Goal: Task Accomplishment & Management: Use online tool/utility

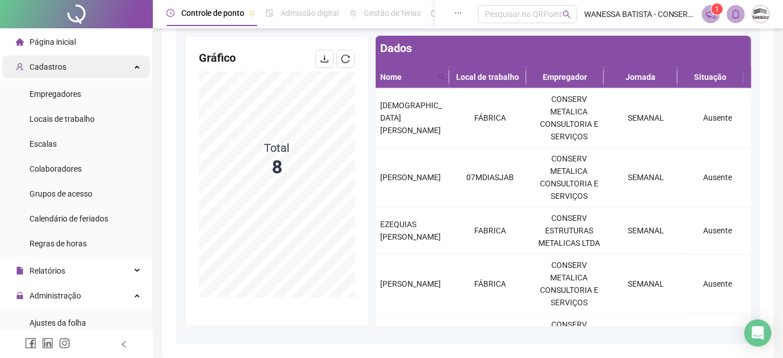
scroll to position [224, 0]
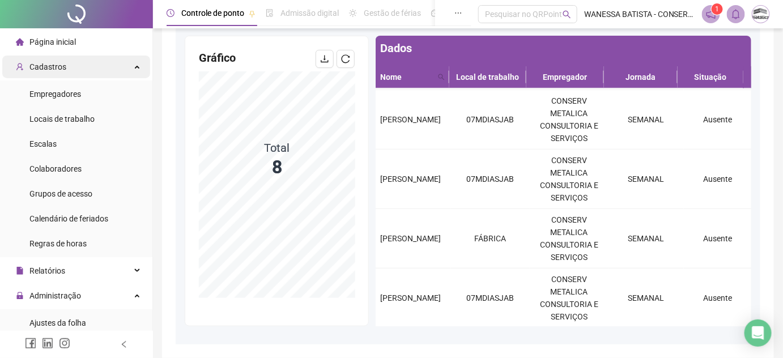
click at [82, 66] on div "Cadastros" at bounding box center [76, 67] width 148 height 23
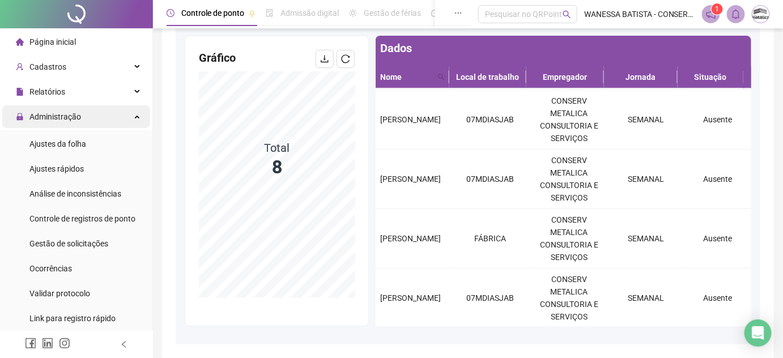
click at [74, 120] on span "Administração" at bounding box center [55, 116] width 52 height 9
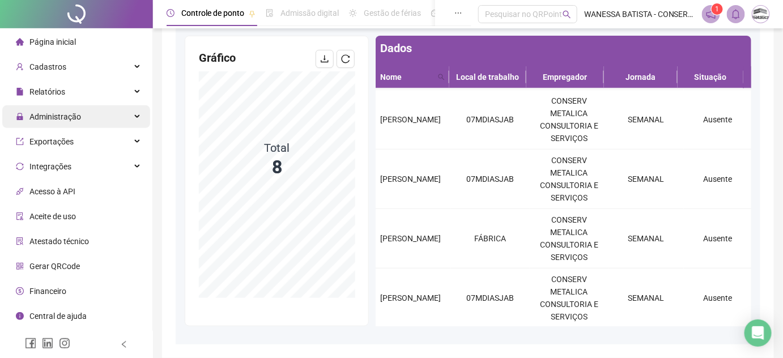
click at [74, 120] on span "Administração" at bounding box center [55, 116] width 52 height 9
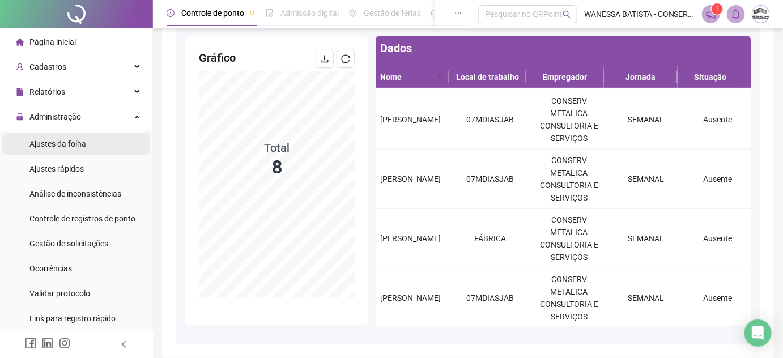
click at [69, 143] on span "Ajustes da folha" at bounding box center [57, 143] width 57 height 9
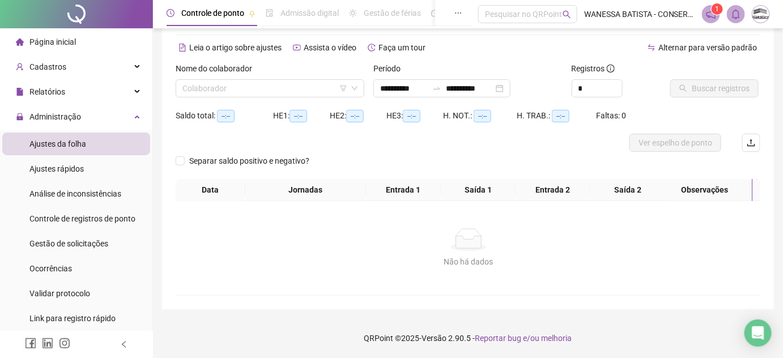
scroll to position [41, 0]
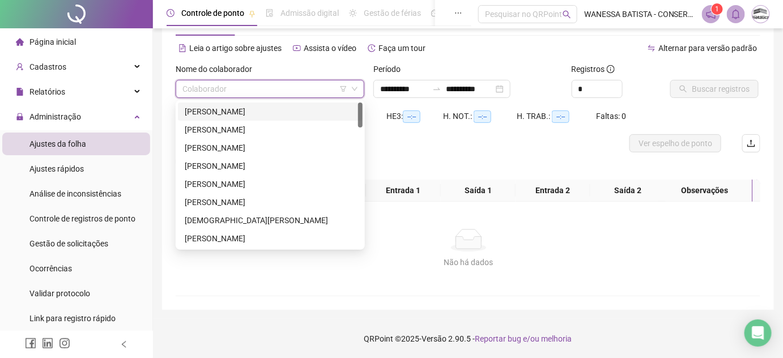
click at [279, 93] on input "search" at bounding box center [265, 88] width 165 height 17
click at [279, 108] on div "[PERSON_NAME]" at bounding box center [270, 111] width 171 height 12
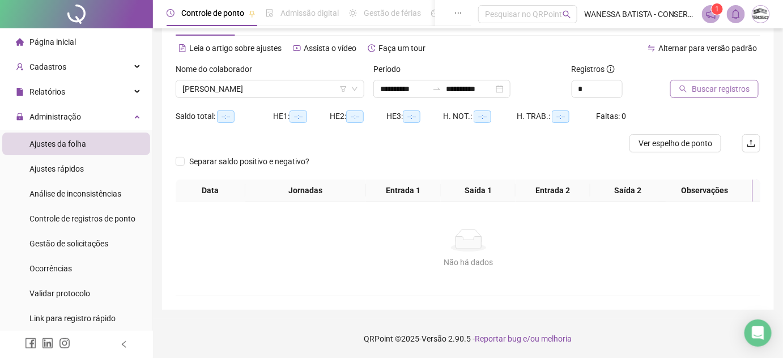
click at [718, 86] on span "Buscar registros" at bounding box center [721, 89] width 58 height 12
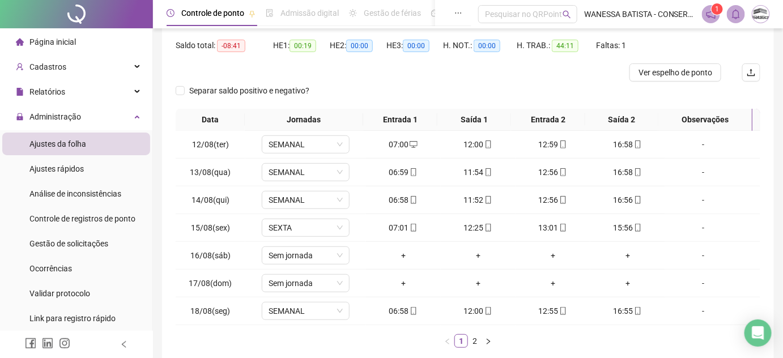
scroll to position [172, 0]
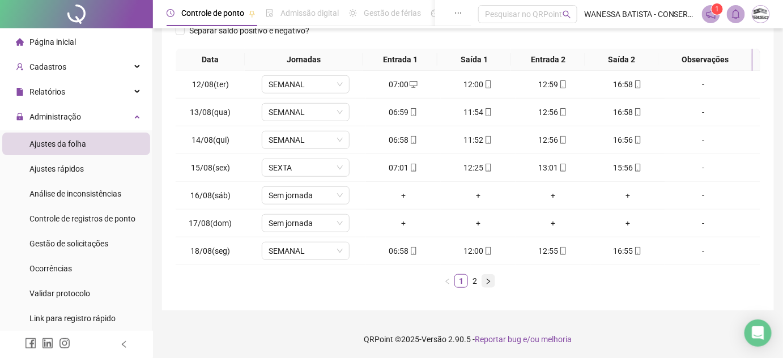
click at [491, 282] on icon "right" at bounding box center [488, 281] width 7 height 7
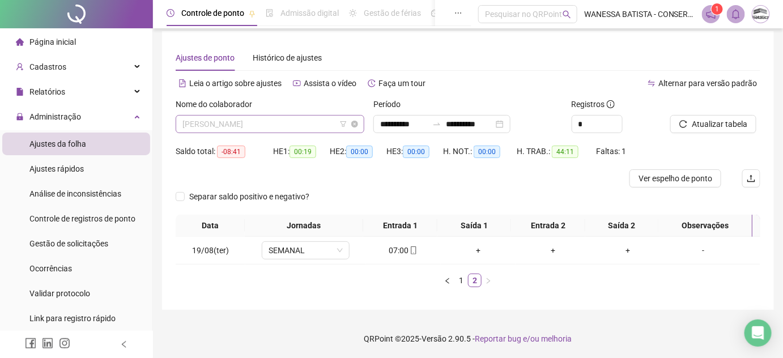
click at [303, 123] on span "[PERSON_NAME]" at bounding box center [270, 124] width 175 height 17
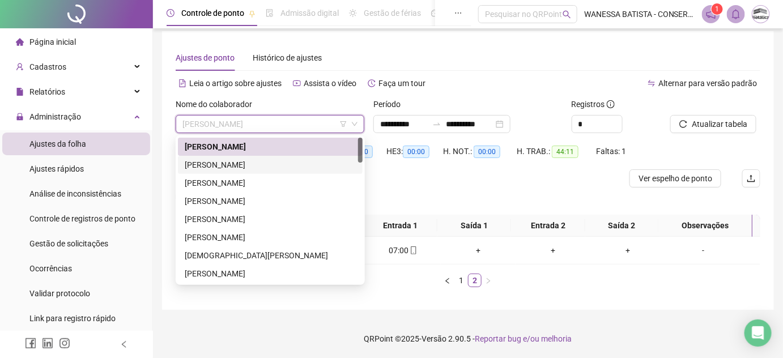
click at [323, 168] on div "[PERSON_NAME]" at bounding box center [270, 165] width 171 height 12
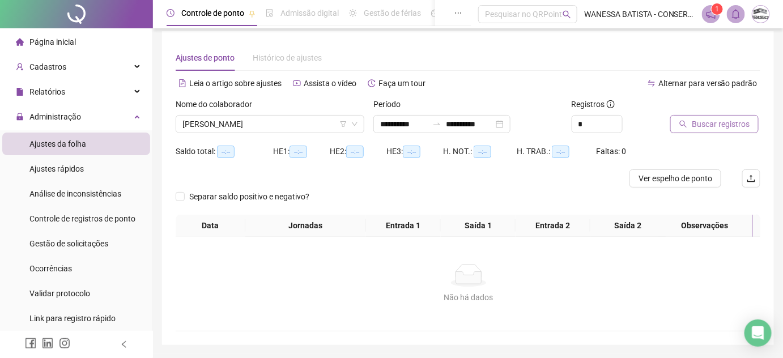
click at [733, 122] on span "Buscar registros" at bounding box center [721, 124] width 58 height 12
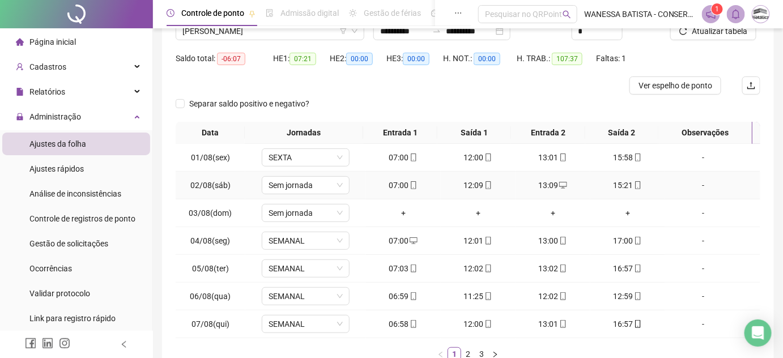
scroll to position [172, 0]
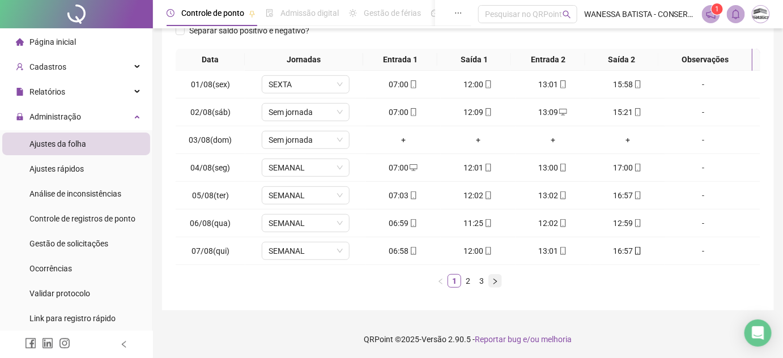
click at [493, 279] on icon "right" at bounding box center [495, 281] width 7 height 7
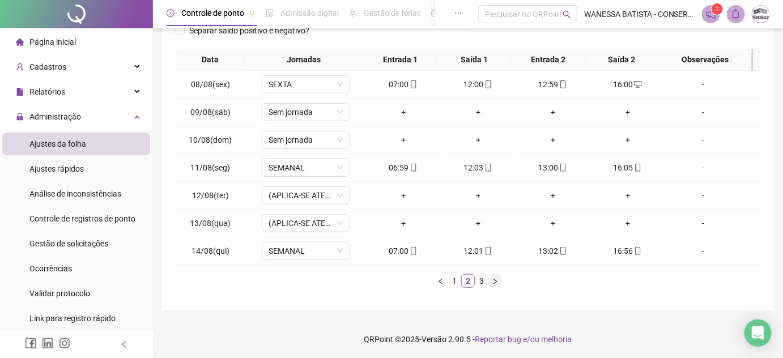
click at [493, 279] on icon "right" at bounding box center [495, 281] width 7 height 7
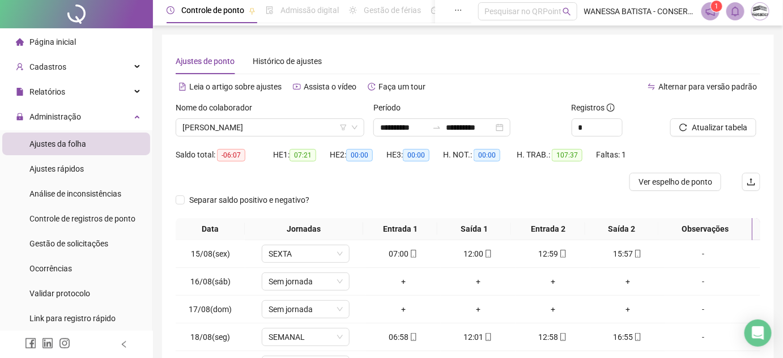
scroll to position [0, 0]
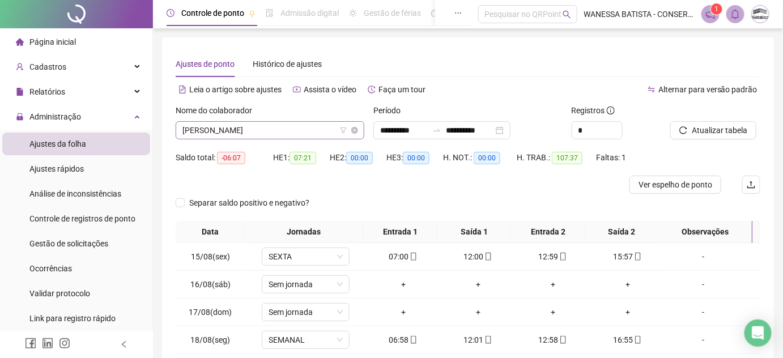
click at [322, 126] on span "[PERSON_NAME]" at bounding box center [270, 130] width 175 height 17
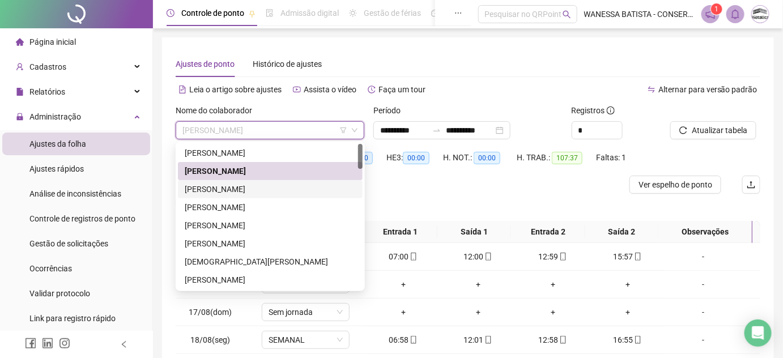
click at [305, 194] on div "[PERSON_NAME]" at bounding box center [270, 189] width 171 height 12
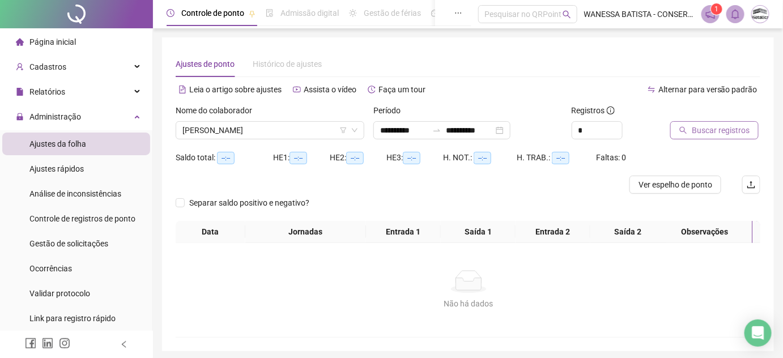
click at [716, 134] on span "Buscar registros" at bounding box center [721, 130] width 58 height 12
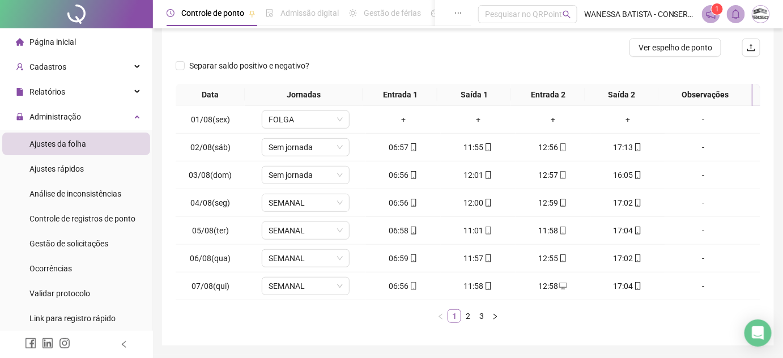
scroll to position [121, 0]
